Goal: Information Seeking & Learning: Learn about a topic

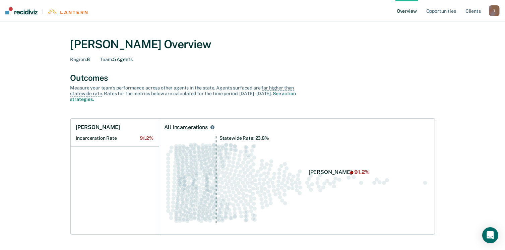
click at [495, 10] on div "T" at bounding box center [494, 10] width 11 height 11
click at [389, 67] on div "[PERSON_NAME] Overview Region : 8 Team : 5 Agents" at bounding box center [252, 49] width 365 height 38
click at [410, 12] on link "Overview" at bounding box center [407, 10] width 23 height 21
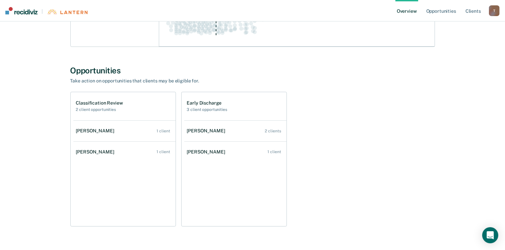
scroll to position [204, 0]
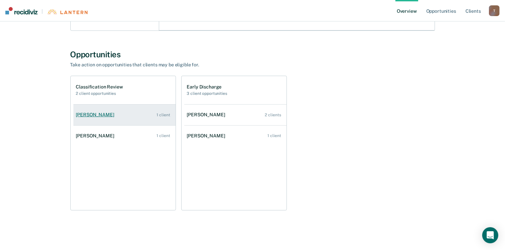
click at [84, 115] on div "[PERSON_NAME]" at bounding box center [96, 115] width 41 height 6
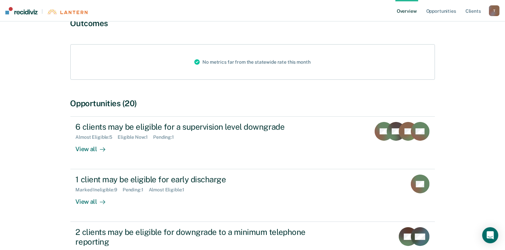
scroll to position [68, 0]
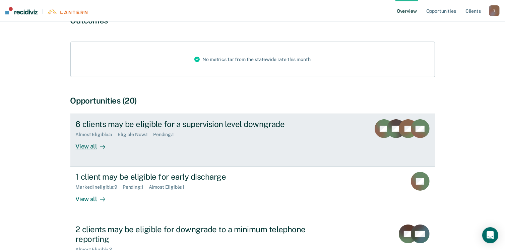
click at [87, 148] on div "View all" at bounding box center [95, 144] width 38 height 13
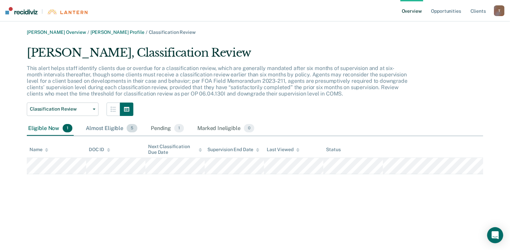
click at [104, 130] on div "Almost Eligible 5" at bounding box center [112, 128] width 54 height 15
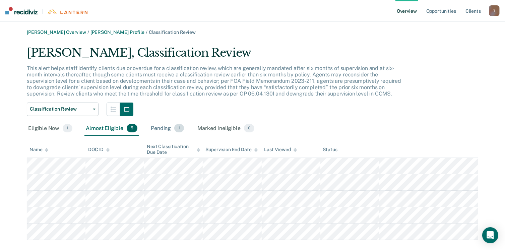
click at [165, 130] on div "Pending 1" at bounding box center [168, 128] width 36 height 15
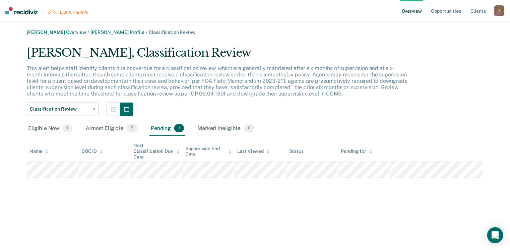
click at [415, 9] on link "Overview" at bounding box center [412, 10] width 23 height 21
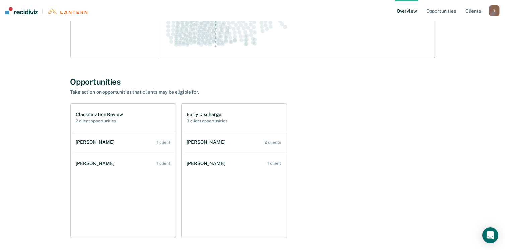
scroll to position [180, 0]
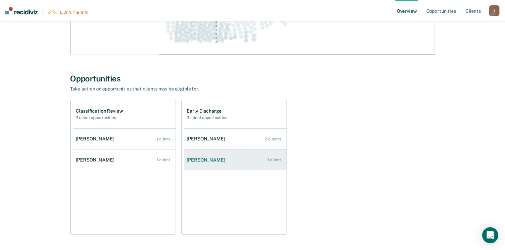
click at [207, 157] on div "[PERSON_NAME]" at bounding box center [207, 160] width 41 height 6
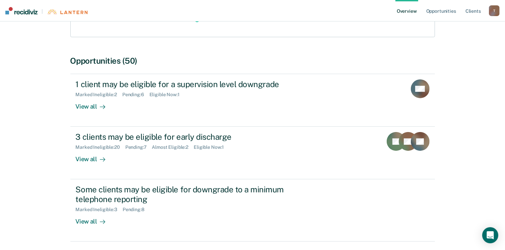
scroll to position [110, 0]
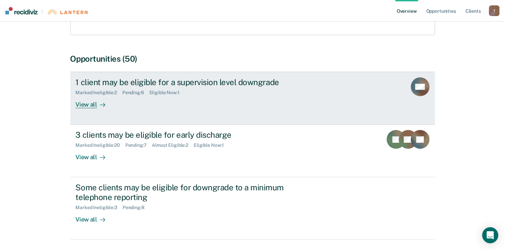
click at [83, 104] on div "View all" at bounding box center [95, 102] width 38 height 13
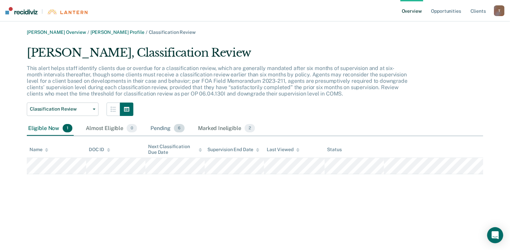
click at [160, 129] on div "Pending 6" at bounding box center [167, 128] width 37 height 15
